Goal: Task Accomplishment & Management: Complete application form

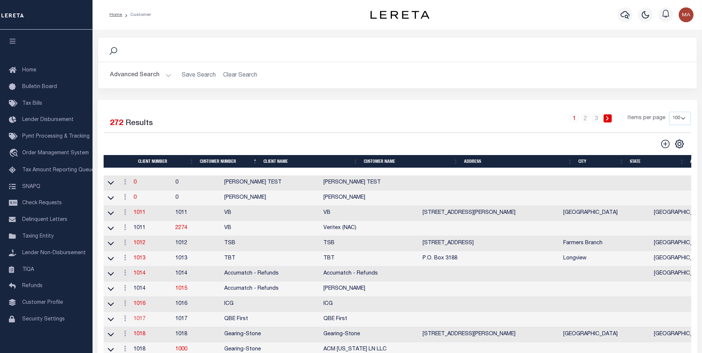
click at [142, 322] on link "1017" at bounding box center [140, 318] width 12 height 5
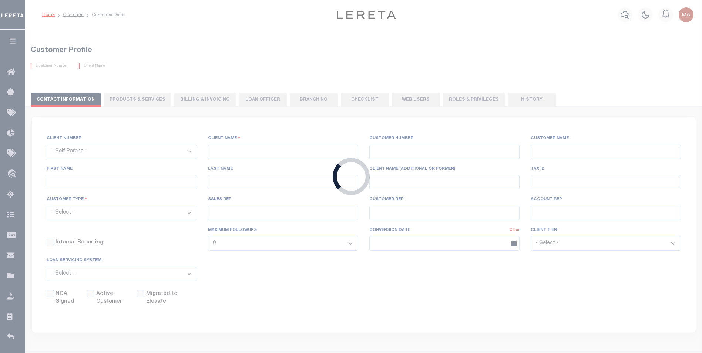
select select
type input "QBE First"
type input "1017"
type input "QBE First"
checkbox input "false"
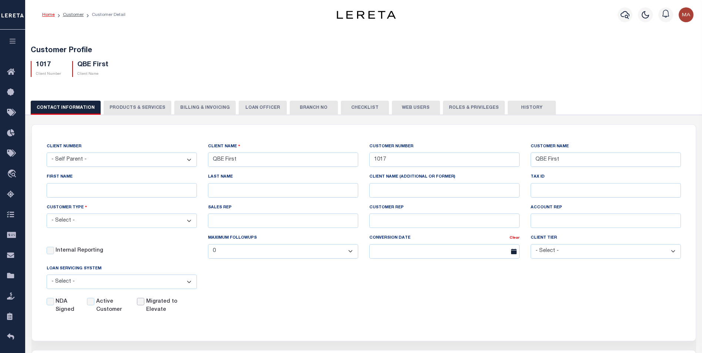
click at [142, 305] on input "Migrated to Elevate" at bounding box center [140, 301] width 7 height 7
checkbox input "true"
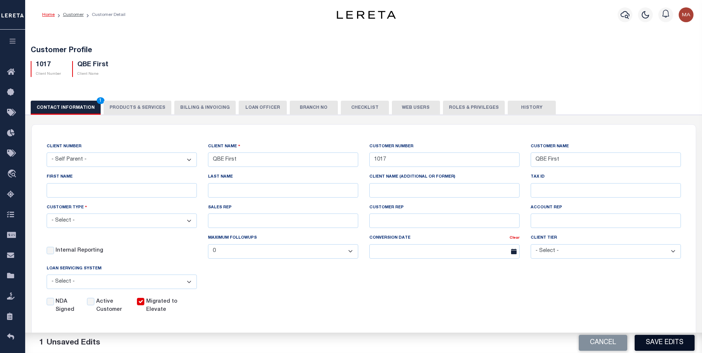
click at [662, 345] on button "Save Edits" at bounding box center [665, 343] width 60 height 16
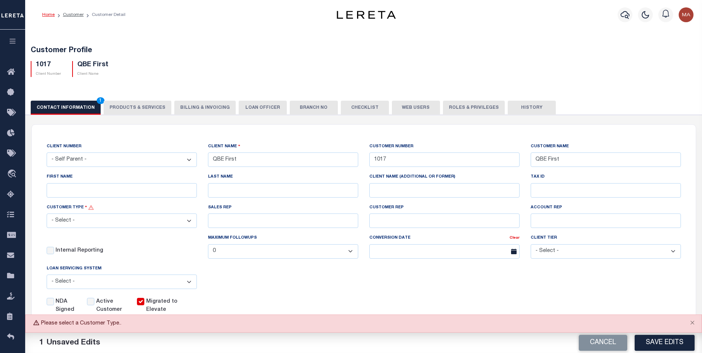
click at [159, 224] on select "- Select - Residential Commercial Mixed Portfolio" at bounding box center [122, 221] width 150 height 14
select select "Residential"
click at [47, 215] on select "- Select - Residential Commercial Mixed Portfolio" at bounding box center [122, 221] width 150 height 14
click at [665, 343] on button "Save Edits" at bounding box center [665, 343] width 60 height 16
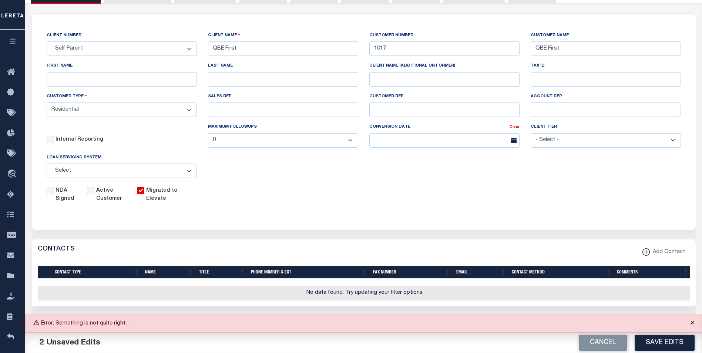
click at [693, 322] on button "Close" at bounding box center [692, 323] width 19 height 16
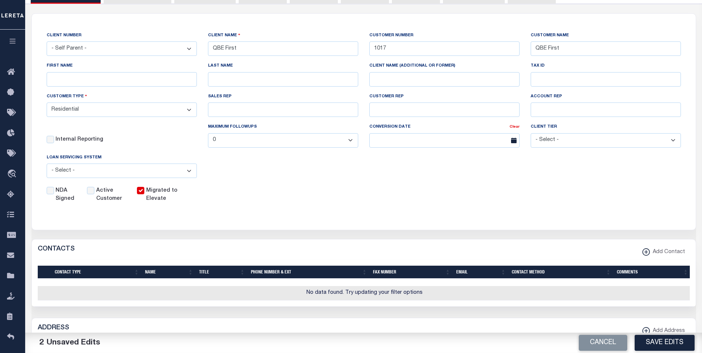
click at [159, 113] on select "- Select - Residential Commercial Mixed Portfolio" at bounding box center [122, 110] width 150 height 14
click at [654, 342] on button "Save Edits" at bounding box center [665, 343] width 60 height 16
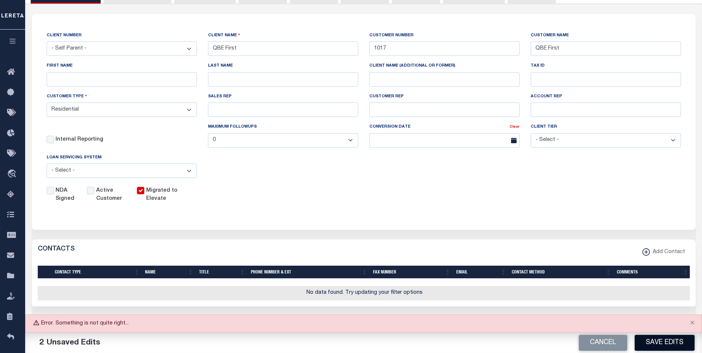
click at [659, 343] on button "Save Edits" at bounding box center [665, 343] width 60 height 16
click at [647, 341] on button "Save Edits" at bounding box center [665, 343] width 60 height 16
click at [654, 345] on button "Save Edits" at bounding box center [665, 343] width 60 height 16
drag, startPoint x: 128, startPoint y: 326, endPoint x: 57, endPoint y: 324, distance: 71.1
click at [57, 324] on div "Error. Something is not quite right..." at bounding box center [363, 324] width 677 height 18
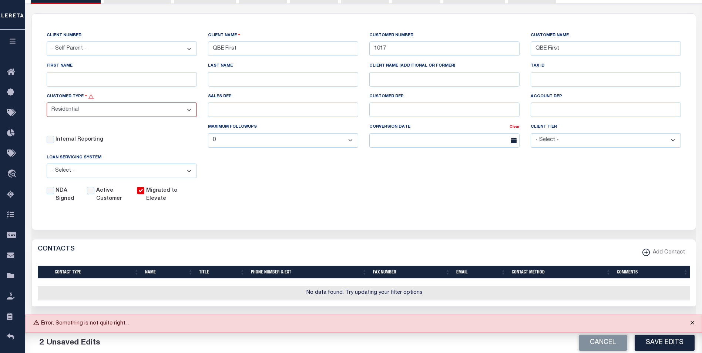
click at [691, 326] on button "Close" at bounding box center [692, 323] width 19 height 16
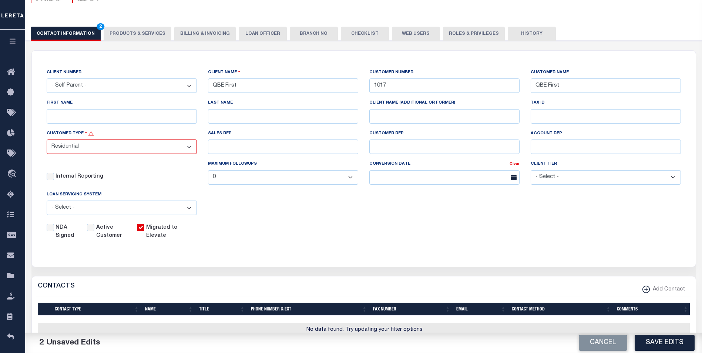
scroll to position [148, 0]
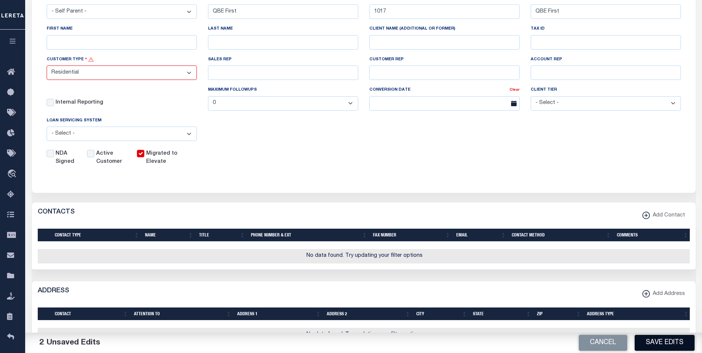
click at [647, 341] on button "Save Edits" at bounding box center [665, 343] width 60 height 16
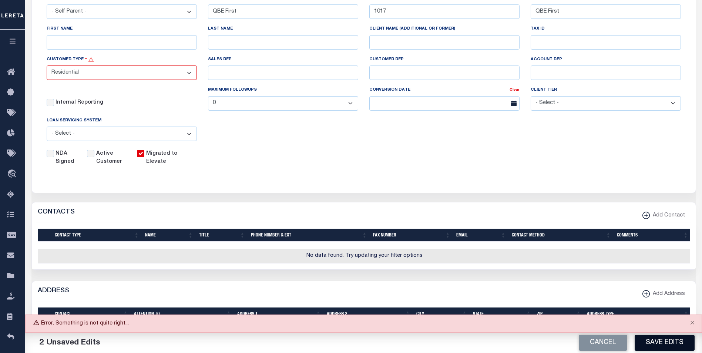
click at [665, 347] on button "Save Edits" at bounding box center [665, 343] width 60 height 16
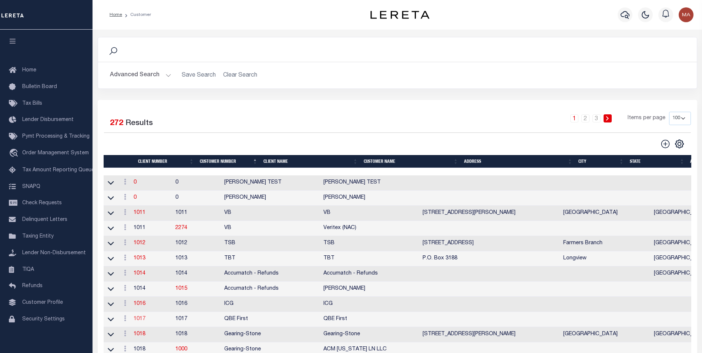
click at [140, 322] on link "1017" at bounding box center [140, 318] width 12 height 5
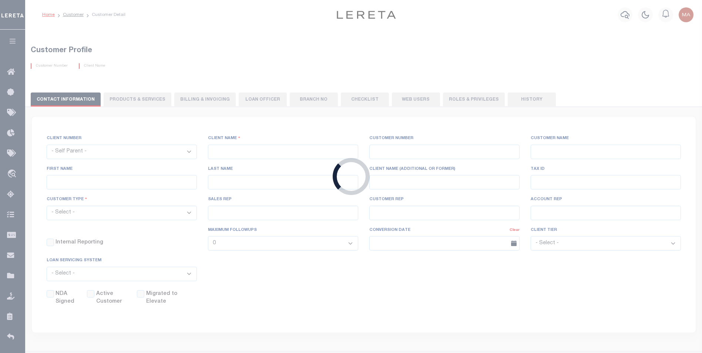
select select
type input "QBE First"
type input "1017"
type input "QBE First"
checkbox input "false"
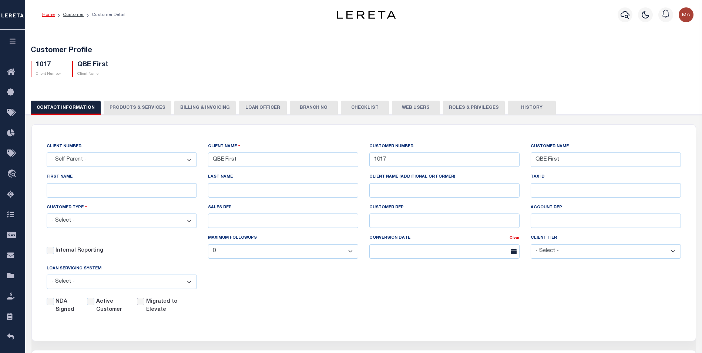
click at [140, 304] on input "Migrated to Elevate" at bounding box center [140, 301] width 7 height 7
checkbox input "true"
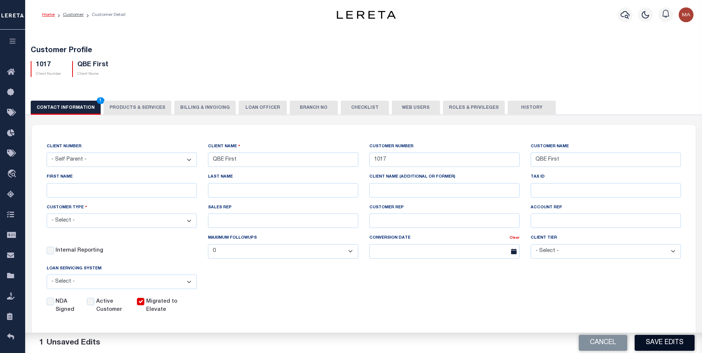
click at [674, 345] on button "Save Edits" at bounding box center [665, 343] width 60 height 16
click at [674, 345] on div "Cancel Save Edits" at bounding box center [533, 343] width 339 height 21
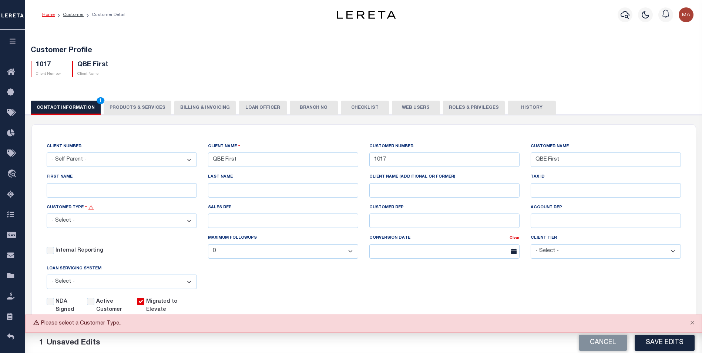
click at [166, 227] on select "- Select - Residential Commercial Mixed Portfolio" at bounding box center [122, 221] width 150 height 14
select select "Residential"
click at [47, 215] on select "- Select - Residential Commercial Mixed Portfolio" at bounding box center [122, 221] width 150 height 14
click at [663, 342] on button "Save Edits" at bounding box center [665, 343] width 60 height 16
click at [606, 346] on button "Cancel" at bounding box center [603, 343] width 48 height 16
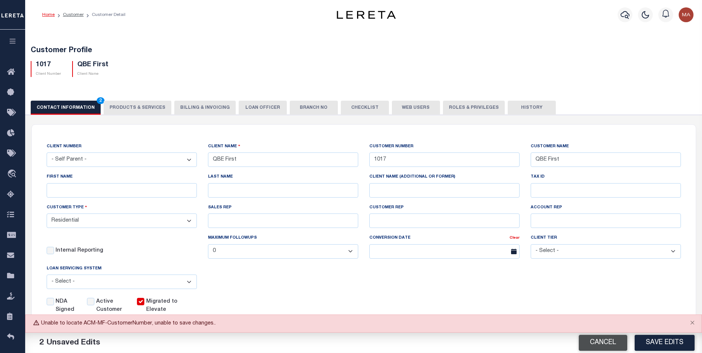
select select
checkbox input "false"
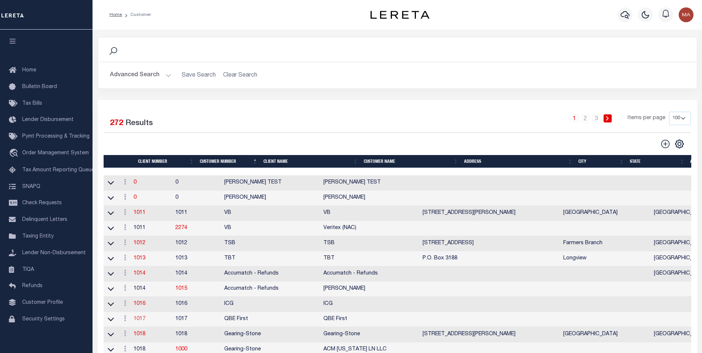
click at [144, 322] on link "1017" at bounding box center [140, 318] width 12 height 5
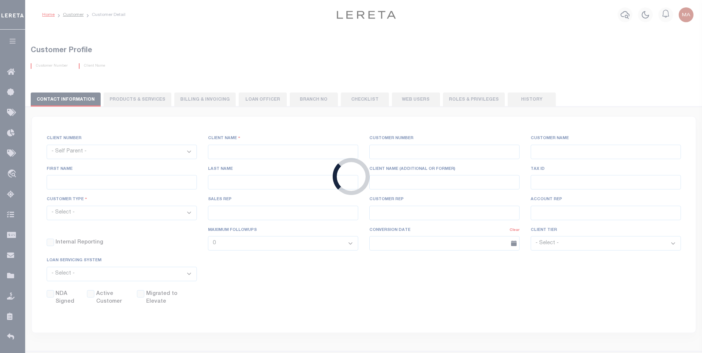
select select
type input "QBE First"
type input "1017"
type input "QBE First"
checkbox input "false"
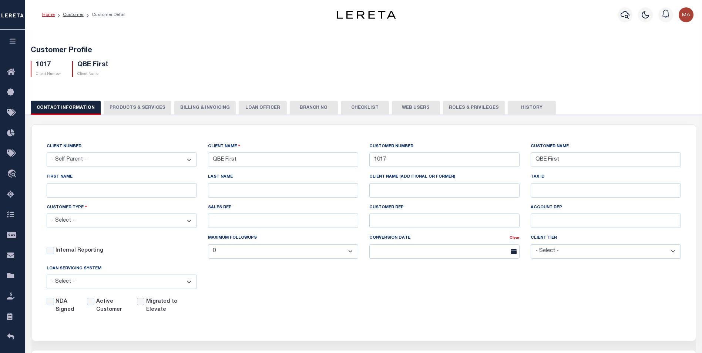
click at [140, 305] on input "Migrated to Elevate" at bounding box center [140, 301] width 7 height 7
checkbox input "true"
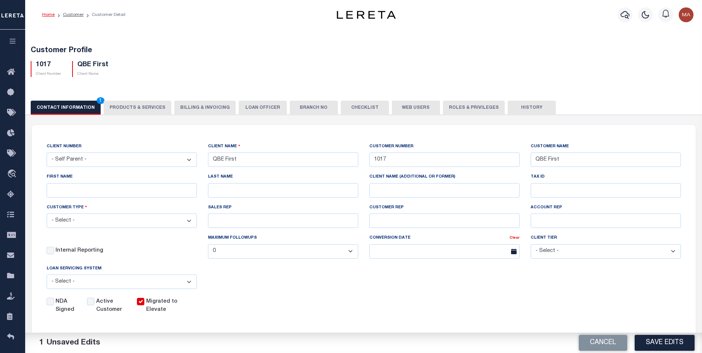
click at [142, 225] on select "- Select - Residential Commercial Mixed Portfolio" at bounding box center [122, 221] width 150 height 14
select select "Residential"
click at [47, 215] on select "- Select - Residential Commercial Mixed Portfolio" at bounding box center [122, 221] width 150 height 14
click at [660, 341] on button "Save Edits" at bounding box center [665, 343] width 60 height 16
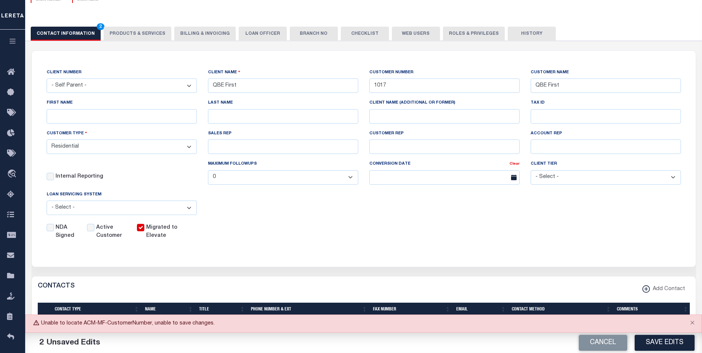
scroll to position [111, 0]
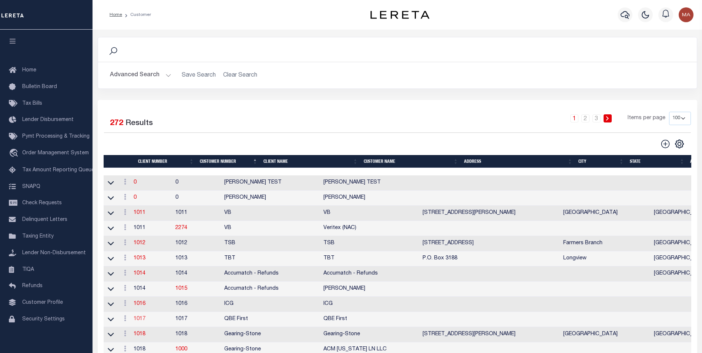
click at [145, 322] on link "1017" at bounding box center [140, 318] width 12 height 5
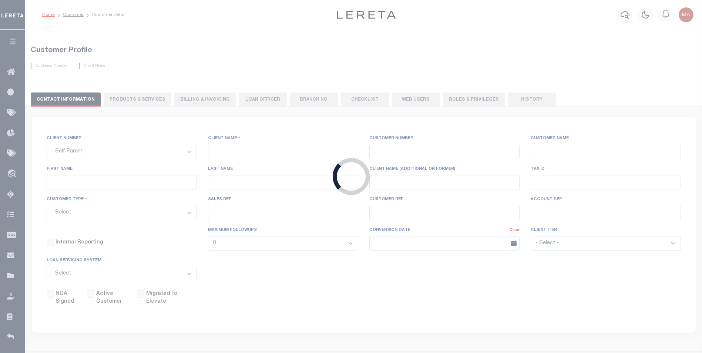
select select
type input "QBE First"
type input "1017"
type input "QBE First"
checkbox input "false"
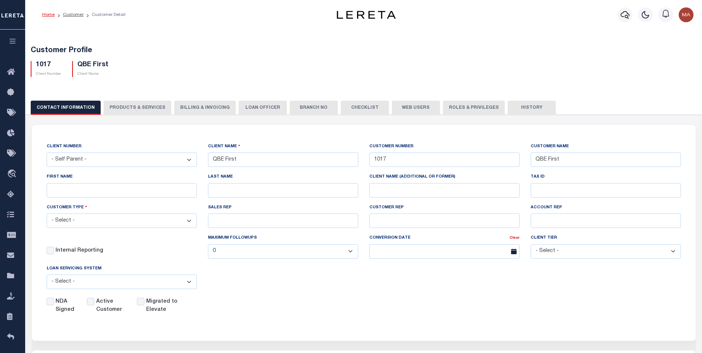
click at [100, 219] on select "- Select - Residential Commercial Mixed Portfolio" at bounding box center [122, 221] width 150 height 14
select select "Residential"
click at [47, 215] on select "- Select - Residential Commercial Mixed Portfolio" at bounding box center [122, 221] width 150 height 14
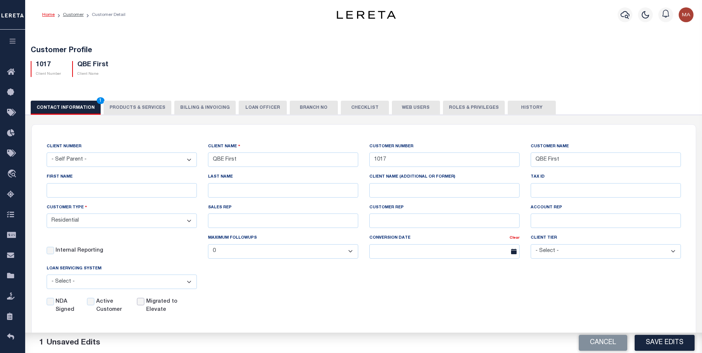
click at [143, 304] on input "Migrated to Elevate" at bounding box center [140, 301] width 7 height 7
checkbox input "true"
click at [659, 342] on button "Save Edits" at bounding box center [665, 343] width 60 height 16
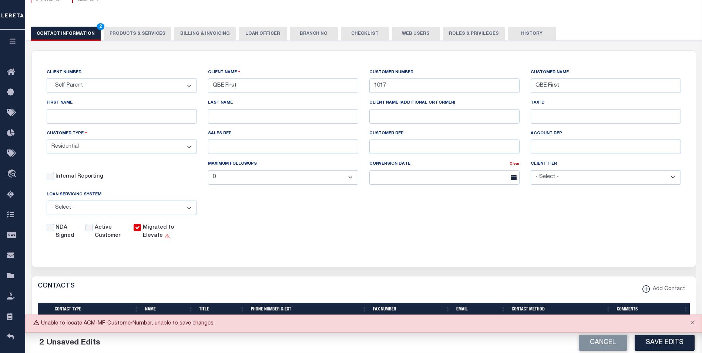
scroll to position [37, 0]
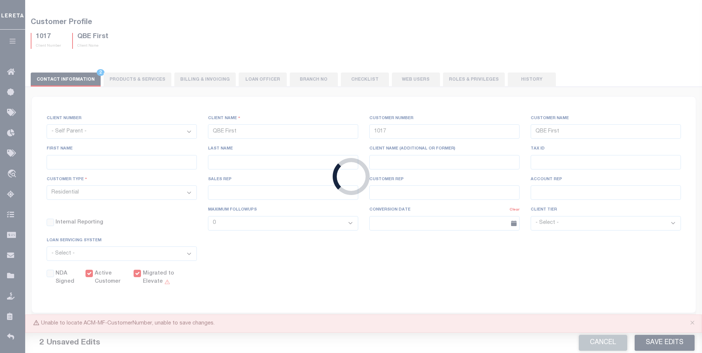
select select "2298"
type input "[GEOGRAPHIC_DATA] ONE CAPITAL"
type input "67572"
type input "[GEOGRAPHIC_DATA] ONE CAPITAL"
select select "Mixed Portfolio"
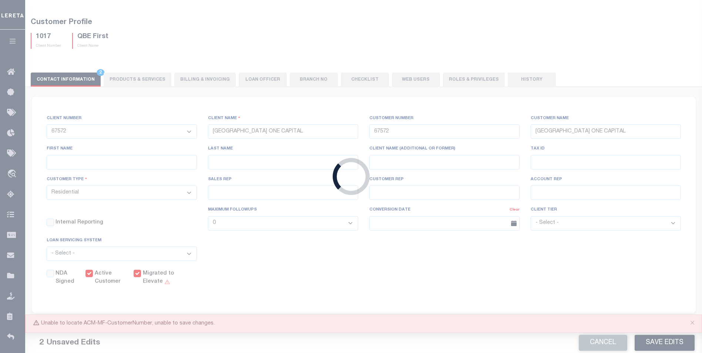
checkbox input "true"
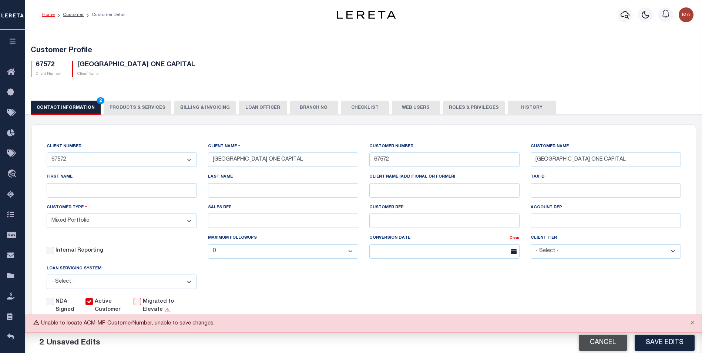
click at [598, 341] on button "Cancel" at bounding box center [603, 343] width 48 height 16
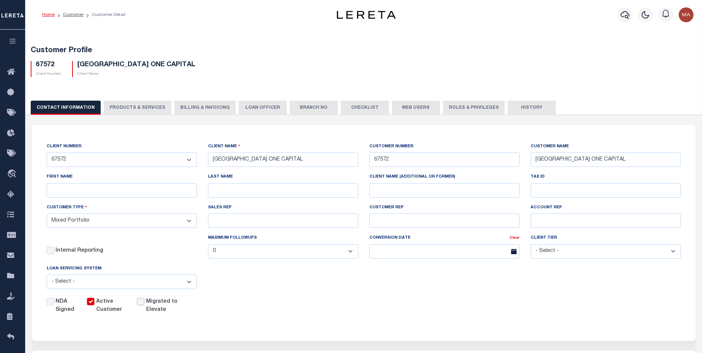
click at [142, 305] on input "Migrated to Elevate" at bounding box center [140, 301] width 7 height 7
checkbox input "true"
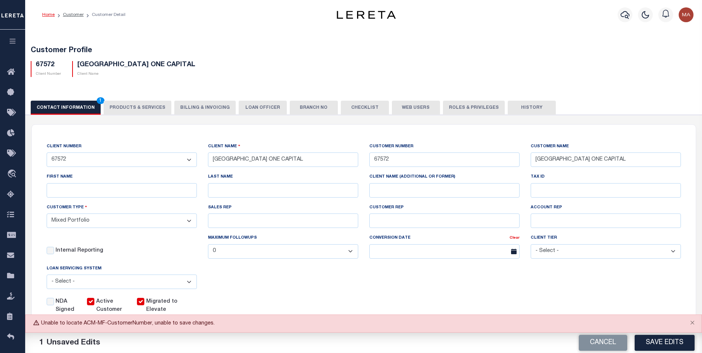
scroll to position [74, 0]
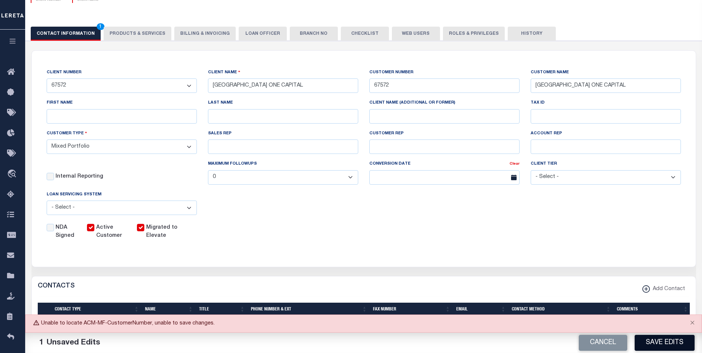
click at [661, 345] on button "Save Edits" at bounding box center [665, 343] width 60 height 16
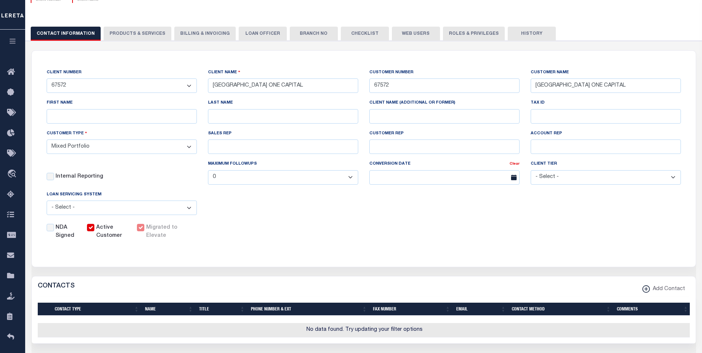
click at [157, 232] on label "Migrated to Elevate" at bounding box center [165, 232] width 39 height 16
click at [140, 228] on div "Migrated to Elevate" at bounding box center [161, 232] width 48 height 16
click at [165, 232] on label "Migrated to Elevate" at bounding box center [165, 232] width 39 height 16
